Goal: Task Accomplishment & Management: Manage account settings

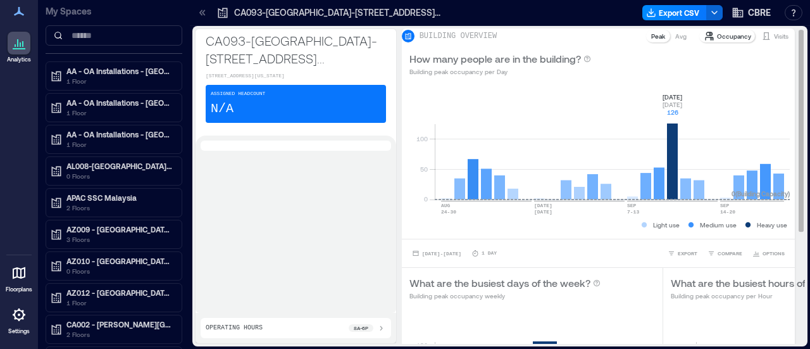
scroll to position [355, 0]
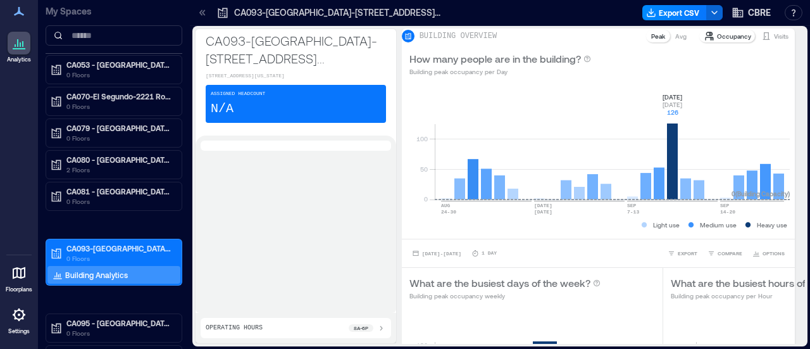
click at [26, 315] on icon at bounding box center [18, 314] width 15 height 15
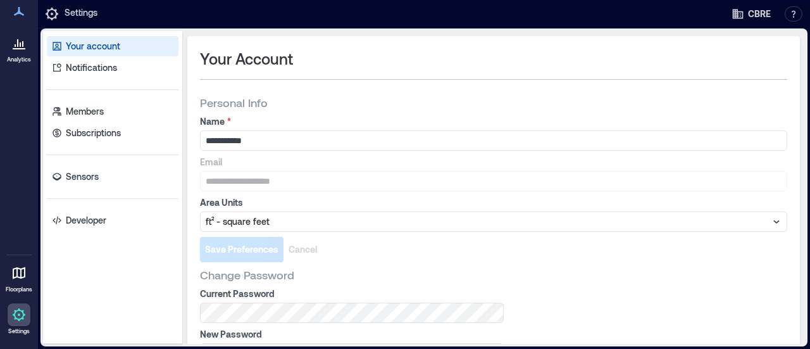
click at [25, 49] on icon at bounding box center [18, 42] width 15 height 15
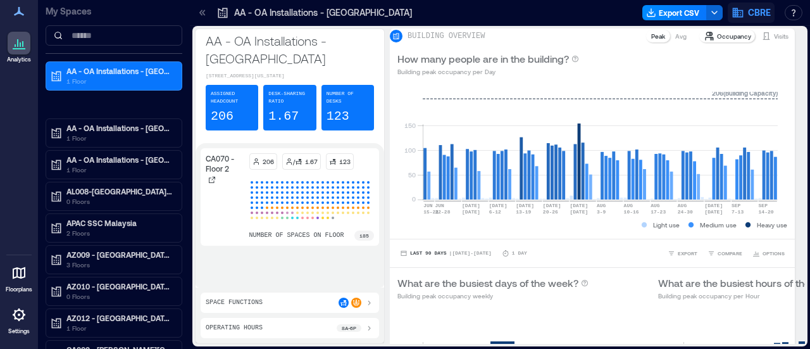
click at [742, 8] on icon "button" at bounding box center [738, 12] width 13 height 13
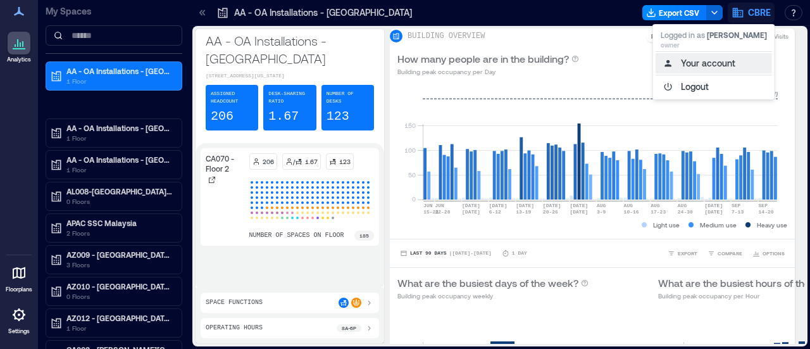
click at [722, 61] on button "Your account" at bounding box center [714, 63] width 116 height 20
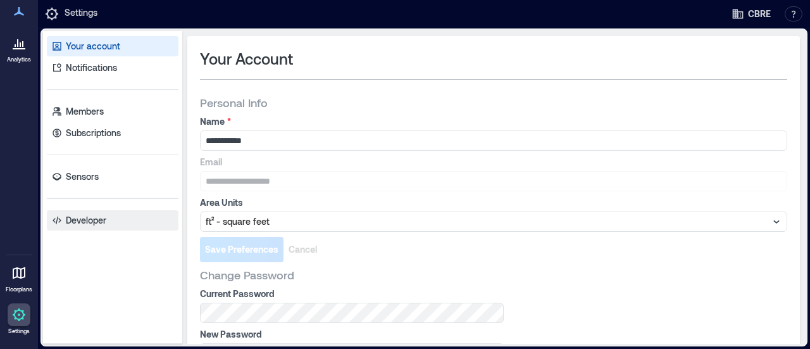
click at [96, 220] on p "Developer" at bounding box center [86, 220] width 41 height 13
